Goal: Check status: Check status

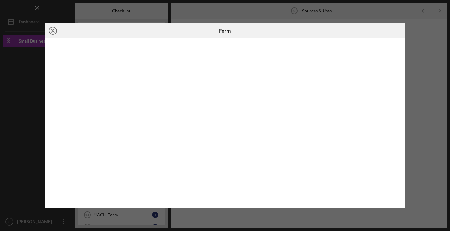
click at [54, 30] on icon "Icon/Close" at bounding box center [53, 31] width 16 height 16
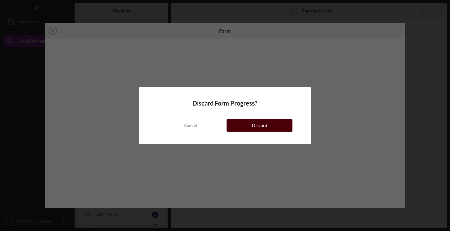
click at [254, 125] on div "Discard" at bounding box center [259, 125] width 15 height 12
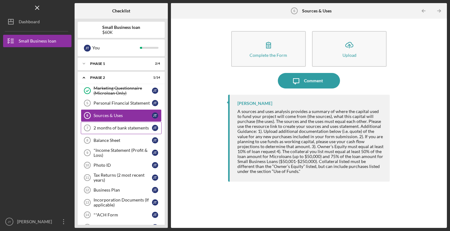
click at [121, 129] on div "2 months of bank statements" at bounding box center [123, 128] width 58 height 5
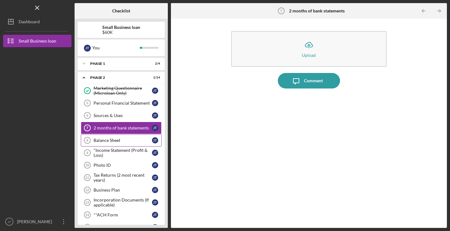
click at [110, 142] on div "Balance Sheet" at bounding box center [123, 140] width 58 height 5
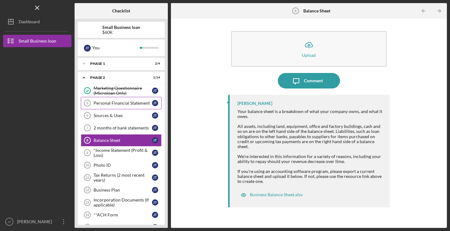
click at [112, 103] on div "Personal Financial Statement" at bounding box center [123, 103] width 58 height 5
